Goal: Communication & Community: Ask a question

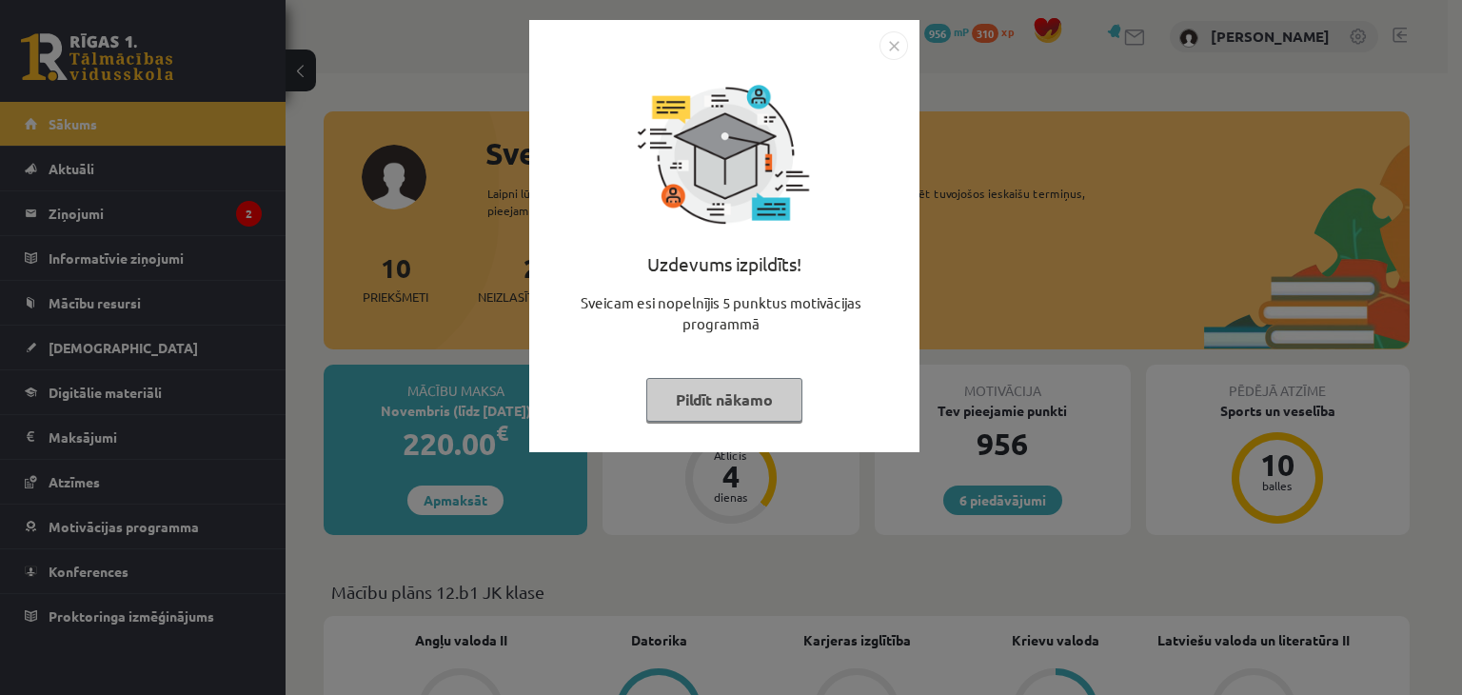
click at [900, 45] on img "Close" at bounding box center [893, 45] width 29 height 29
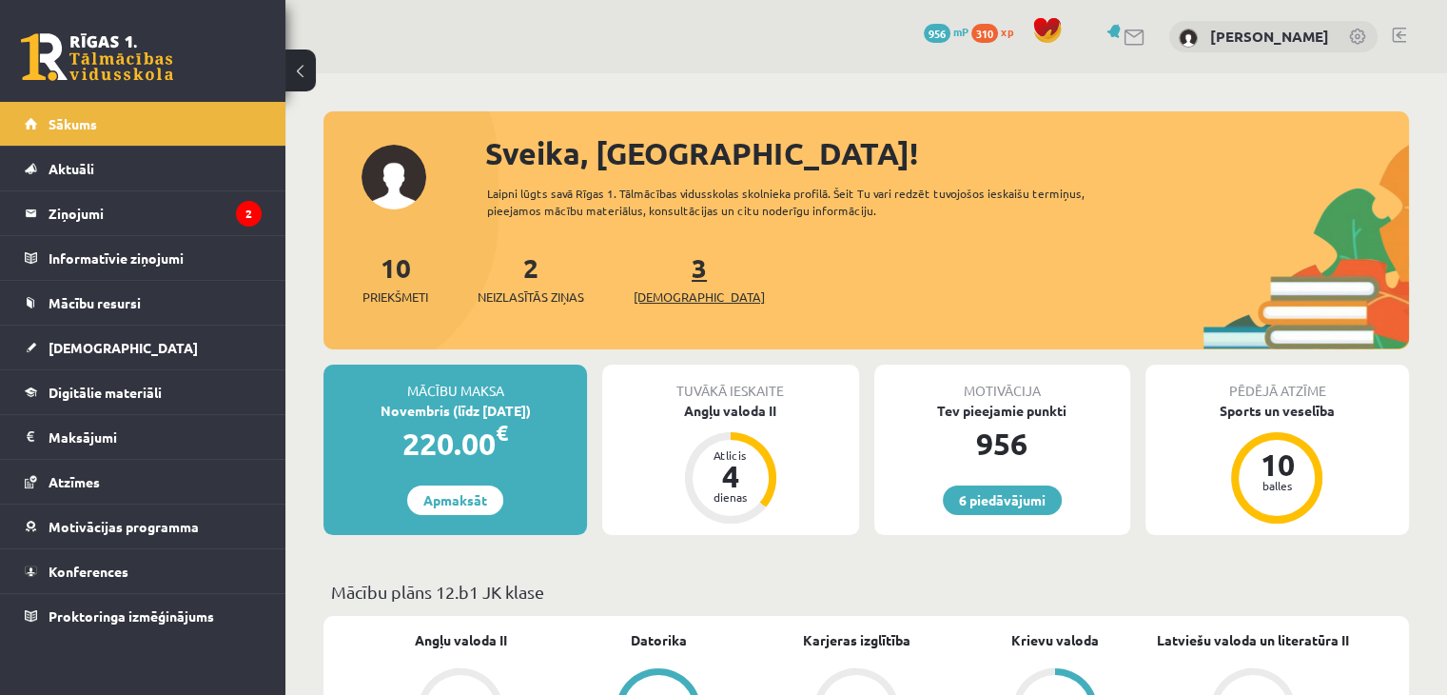
click at [670, 266] on link "3 Ieskaites" at bounding box center [699, 278] width 131 height 56
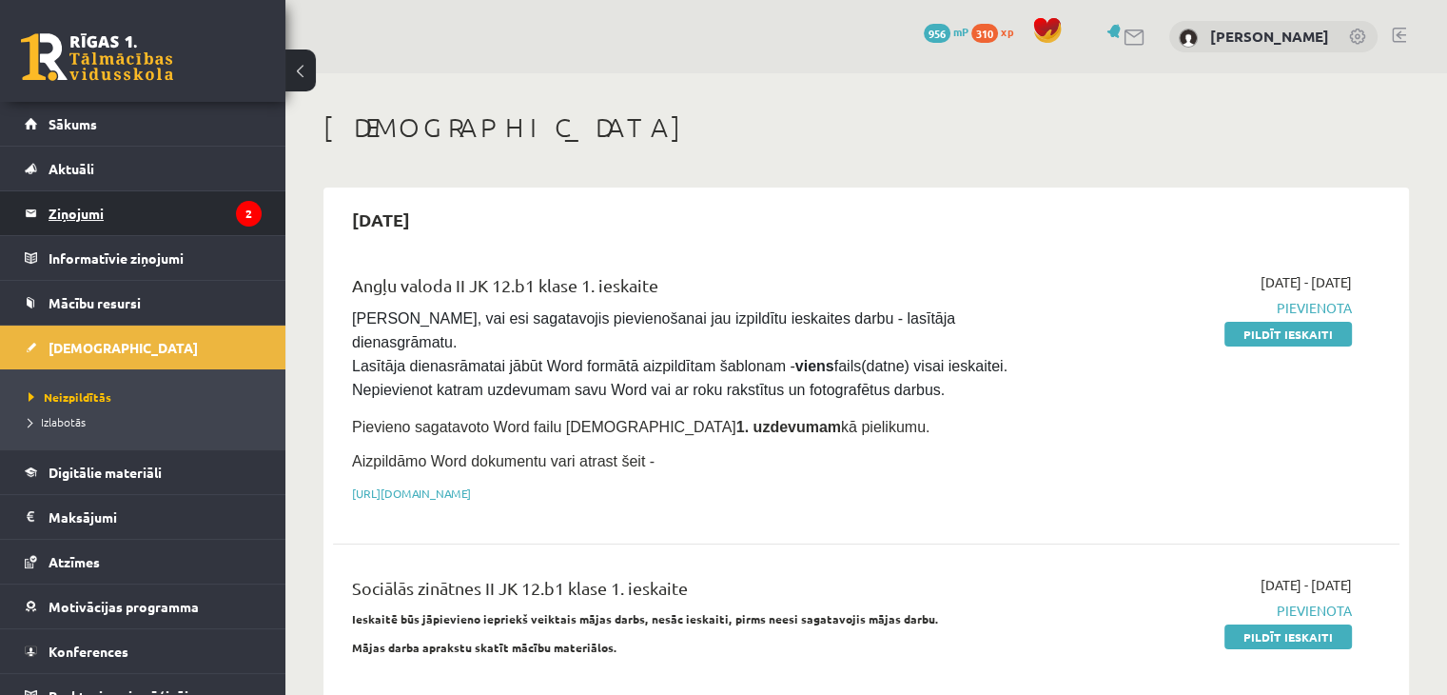
click at [170, 197] on legend "Ziņojumi 2" at bounding box center [155, 213] width 213 height 44
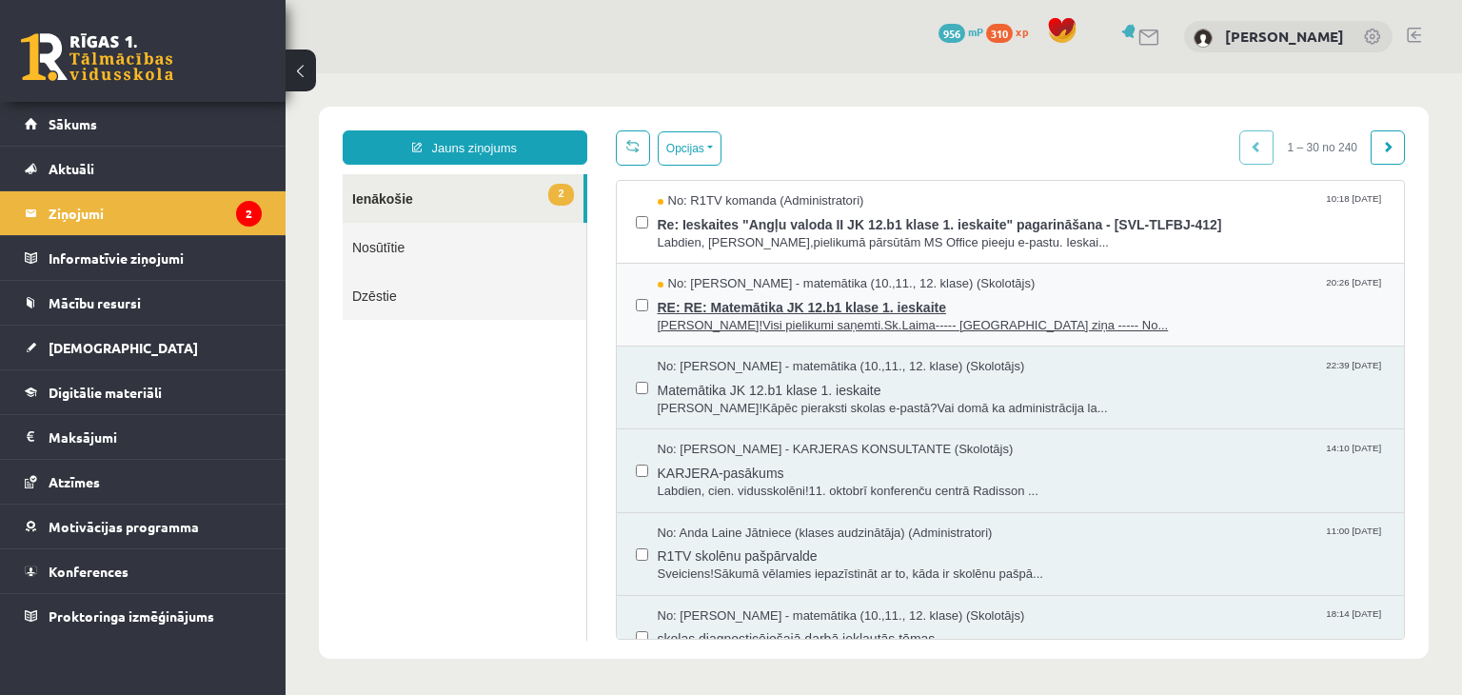
click at [849, 311] on span "RE: RE: Matemātika JK 12.b1 klase 1. ieskaite" at bounding box center [1022, 305] width 728 height 24
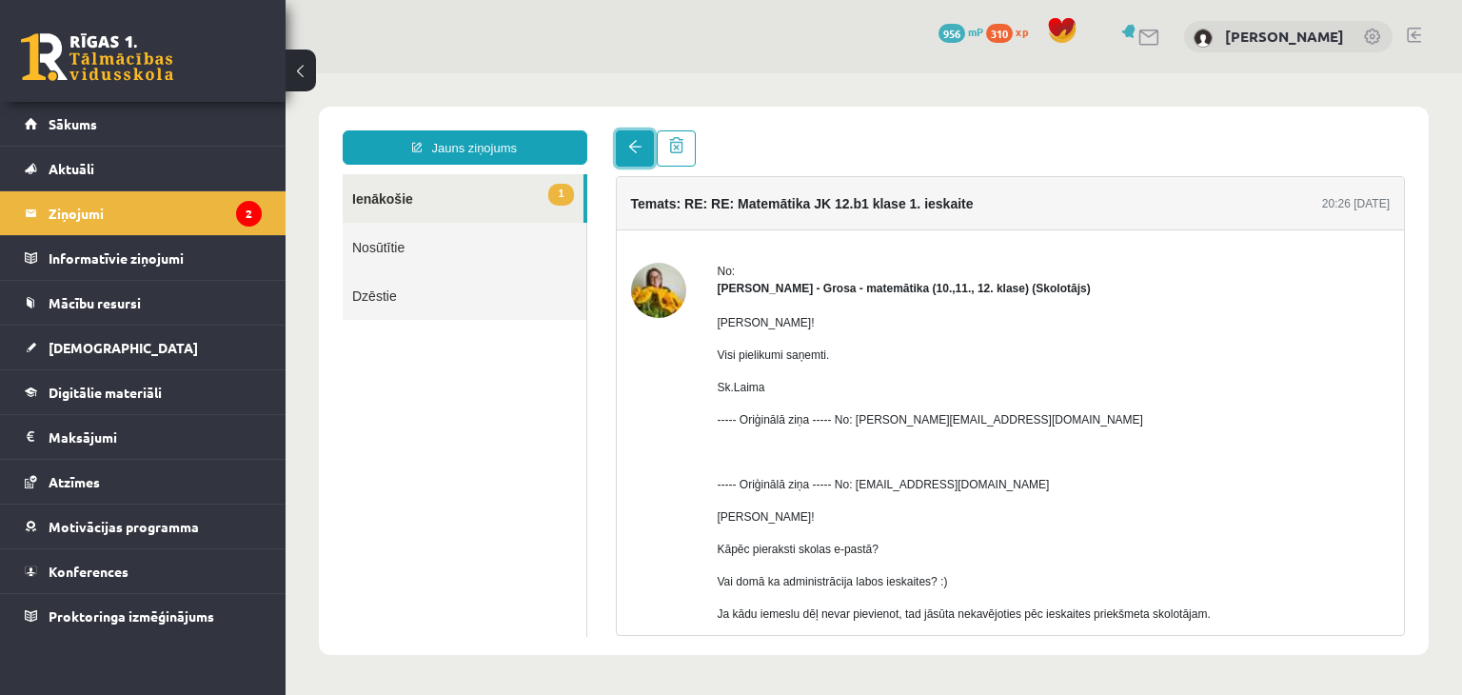
click at [634, 147] on span at bounding box center [634, 146] width 13 height 13
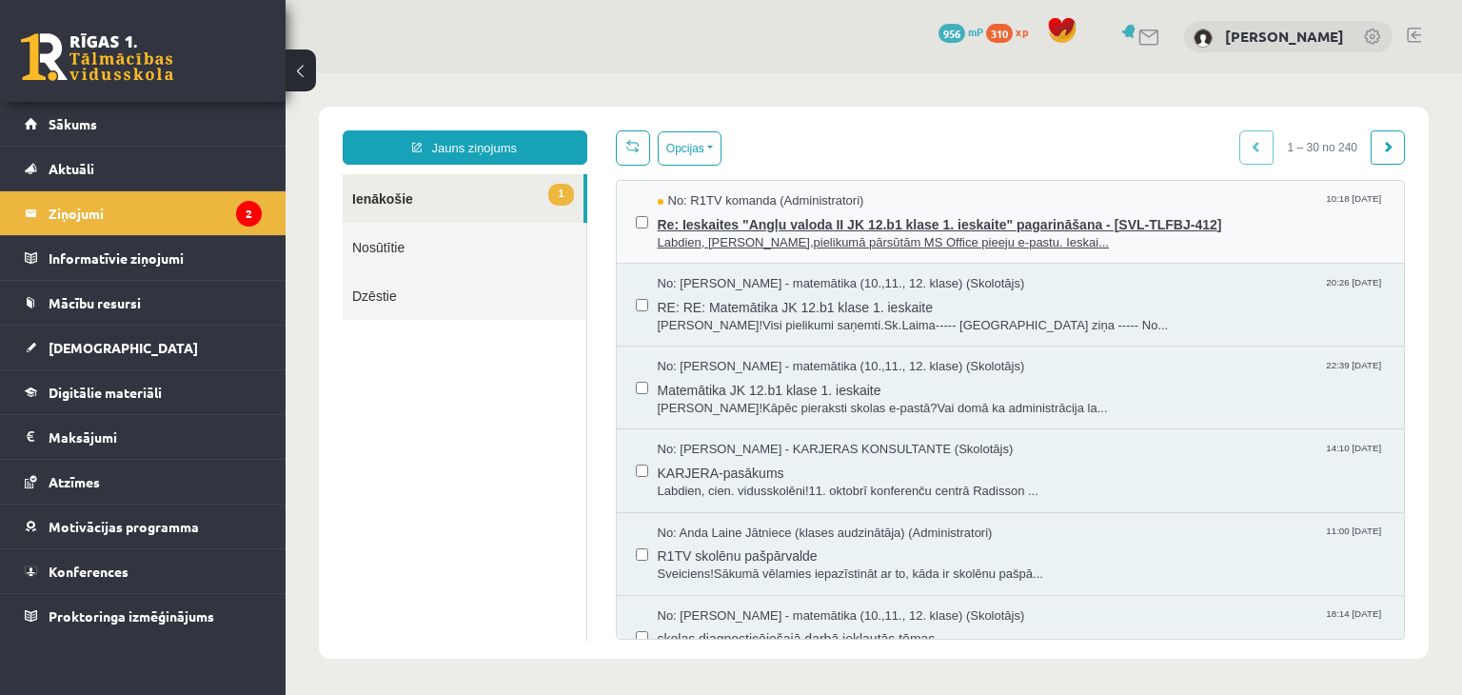
click at [841, 240] on span "Labdien, Sanija,pielikumā pārsūtām MS Office pieeju e-pastu. Ieskai..." at bounding box center [1022, 243] width 728 height 18
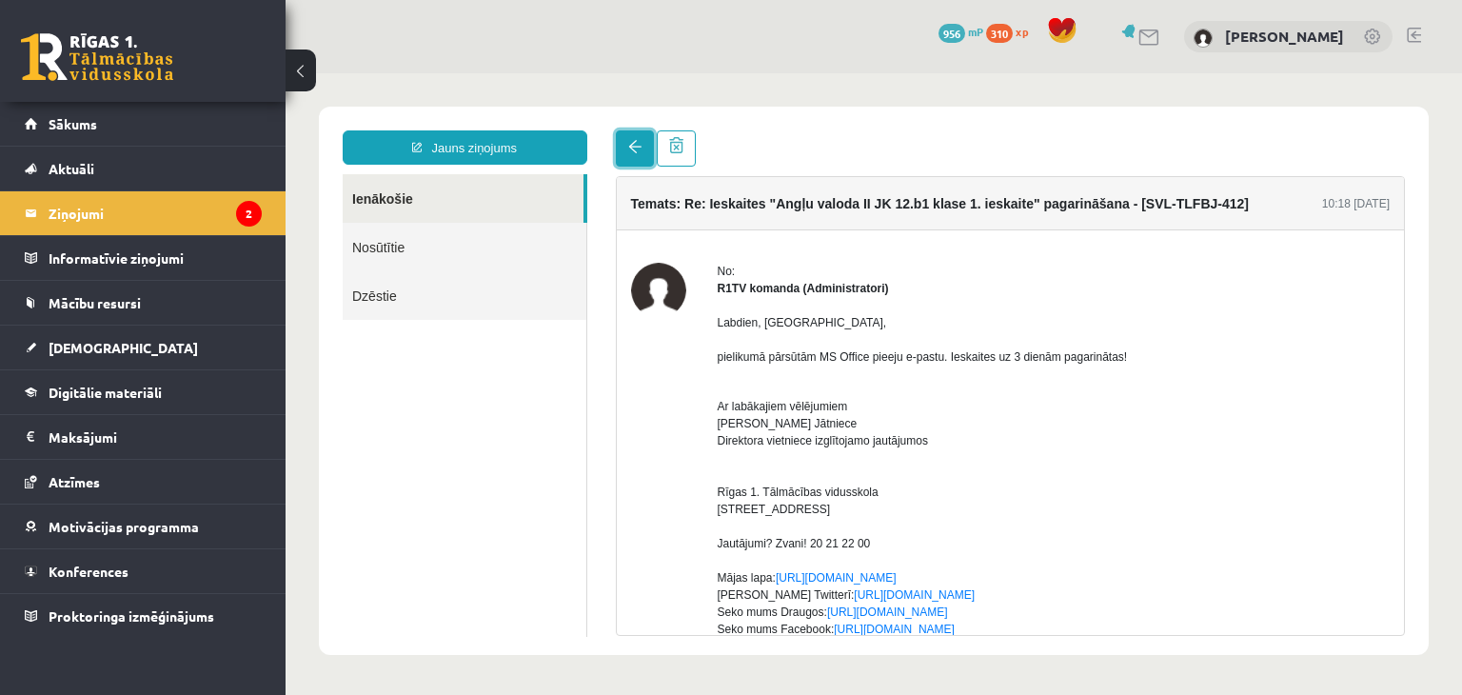
click at [628, 151] on span at bounding box center [634, 146] width 13 height 13
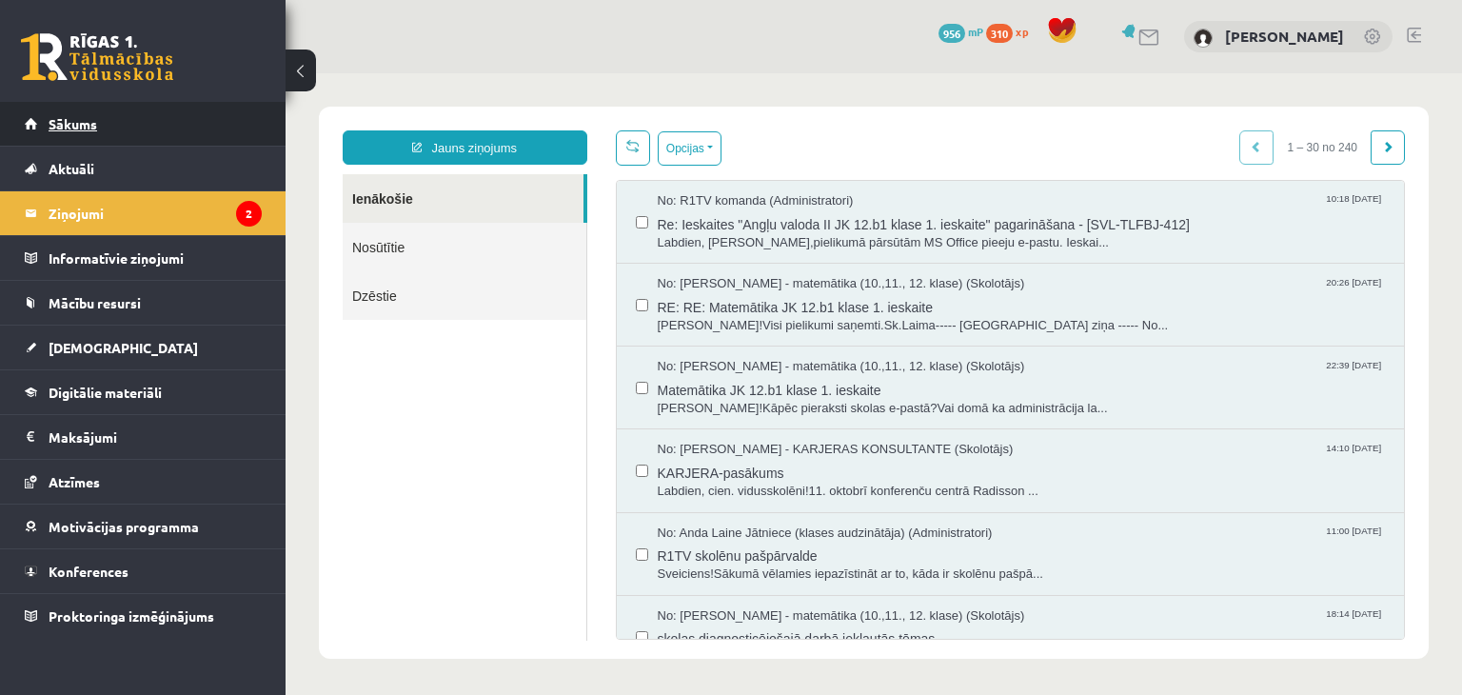
click at [198, 118] on link "Sākums" at bounding box center [143, 124] width 237 height 44
